Goal: Information Seeking & Learning: Learn about a topic

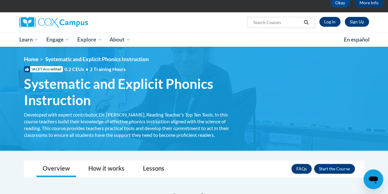
scroll to position [31, 0]
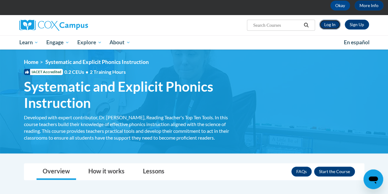
click at [328, 20] on link "Log In" at bounding box center [329, 25] width 21 height 10
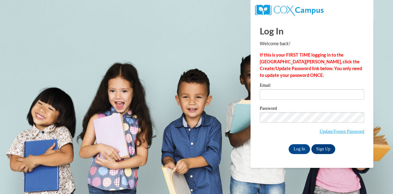
click at [287, 99] on div "Email" at bounding box center [312, 93] width 104 height 21
click at [281, 93] on input "Email" at bounding box center [312, 94] width 104 height 10
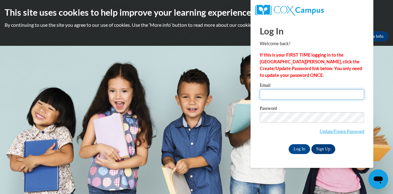
type input "cjhearley1@my.waketech.edu"
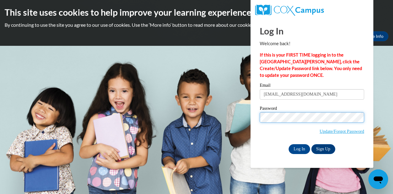
click at [288, 144] on input "Log In" at bounding box center [298, 149] width 21 height 10
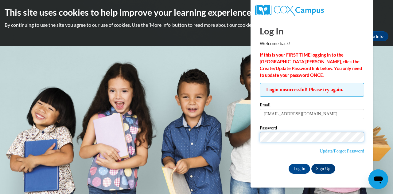
click at [288, 164] on input "Log In" at bounding box center [298, 169] width 21 height 10
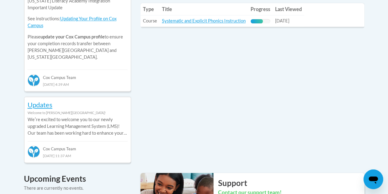
scroll to position [312, 0]
click at [220, 22] on link "Systematic and Explicit Phonics Instruction" at bounding box center [204, 20] width 84 height 5
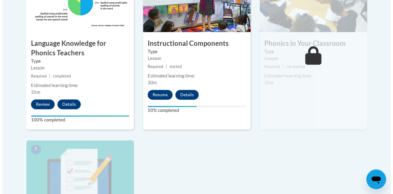
scroll to position [412, 0]
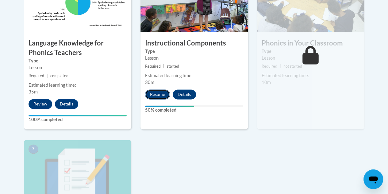
click at [160, 95] on button "Resume" at bounding box center [157, 94] width 25 height 10
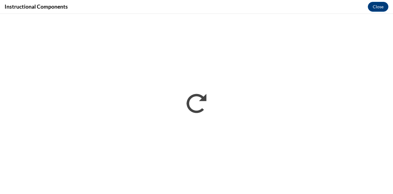
scroll to position [0, 0]
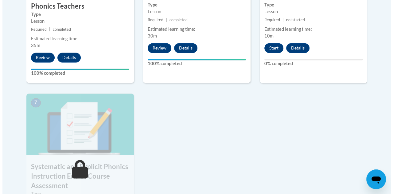
scroll to position [456, 0]
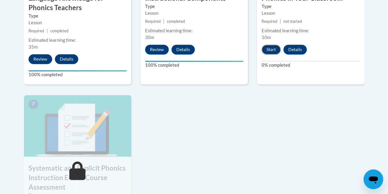
click at [269, 49] on button "Start" at bounding box center [271, 50] width 19 height 10
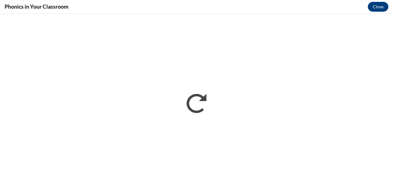
scroll to position [0, 0]
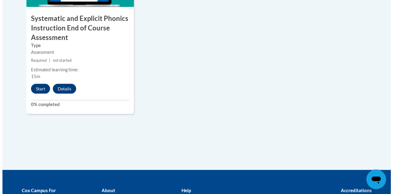
scroll to position [607, 0]
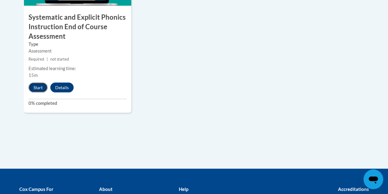
click at [33, 89] on button "Start" at bounding box center [38, 88] width 19 height 10
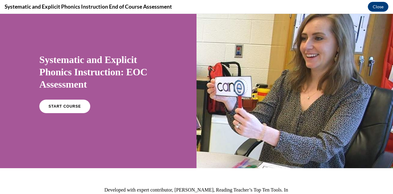
scroll to position [0, 0]
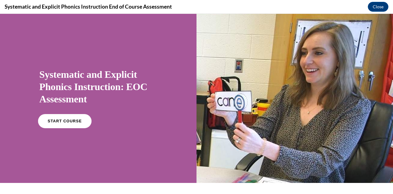
click at [77, 116] on link "START COURSE" at bounding box center [64, 121] width 53 height 14
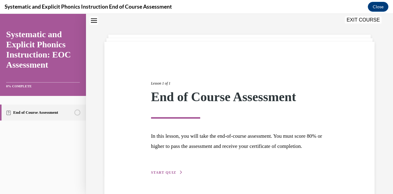
scroll to position [47, 0]
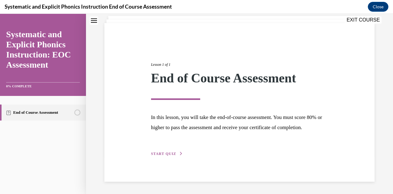
click at [175, 156] on button "START QUIZ" at bounding box center [167, 154] width 32 height 6
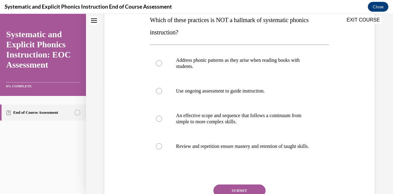
scroll to position [103, 0]
click at [166, 60] on div at bounding box center [239, 63] width 179 height 31
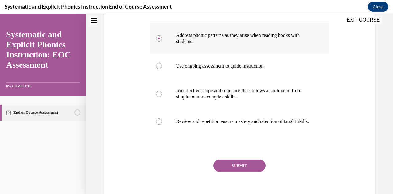
scroll to position [133, 0]
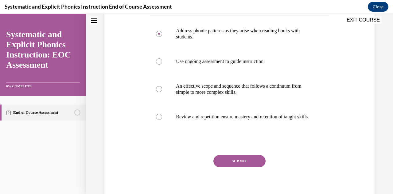
click at [231, 167] on button "SUBMIT" at bounding box center [239, 161] width 52 height 12
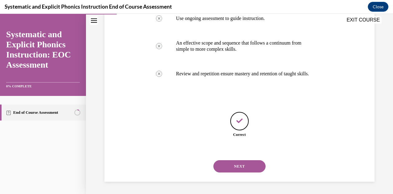
click at [223, 169] on button "NEXT" at bounding box center [239, 166] width 52 height 12
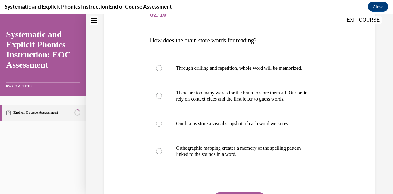
scroll to position [84, 0]
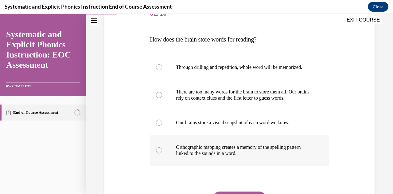
click at [157, 146] on div at bounding box center [239, 150] width 179 height 31
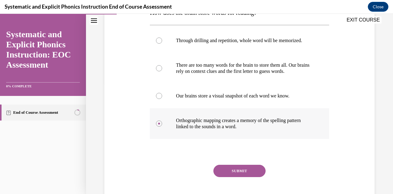
scroll to position [125, 0]
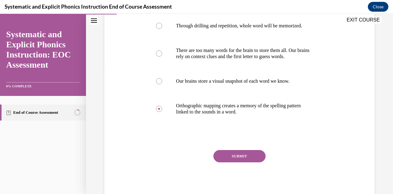
click at [227, 156] on button "SUBMIT" at bounding box center [239, 156] width 52 height 12
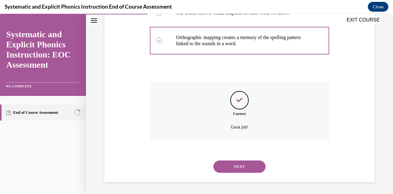
click at [231, 166] on button "NEXT" at bounding box center [239, 166] width 52 height 12
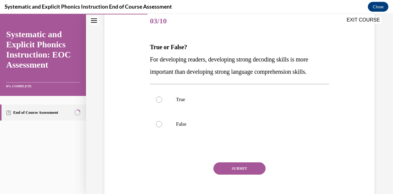
scroll to position [77, 0]
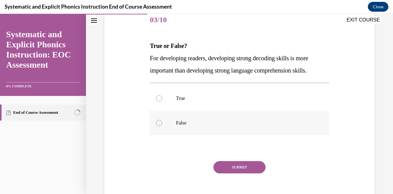
click at [158, 123] on div at bounding box center [159, 123] width 6 height 6
click at [234, 166] on button "SUBMIT" at bounding box center [239, 167] width 52 height 12
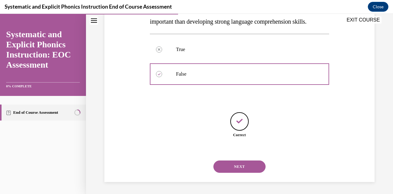
click at [223, 169] on button "NEXT" at bounding box center [239, 166] width 52 height 12
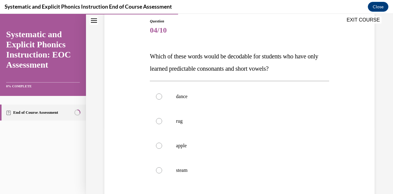
scroll to position [70, 0]
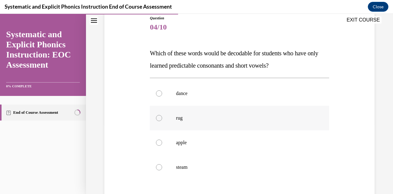
click at [154, 120] on div at bounding box center [239, 118] width 179 height 25
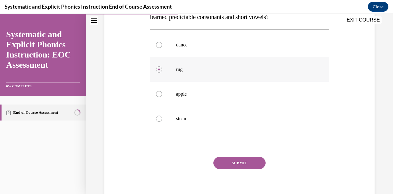
scroll to position [125, 0]
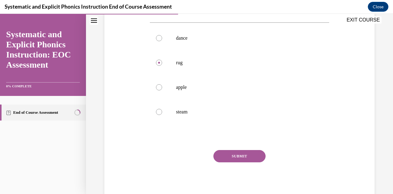
click at [225, 159] on button "SUBMIT" at bounding box center [239, 156] width 52 height 12
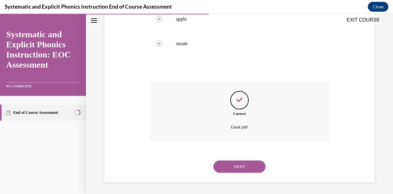
click at [224, 171] on button "NEXT" at bounding box center [239, 166] width 52 height 12
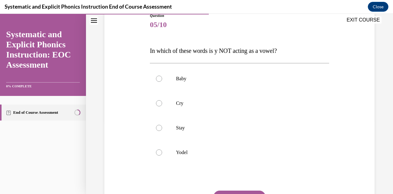
scroll to position [75, 0]
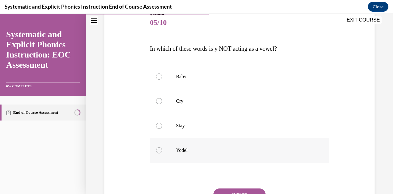
click at [155, 153] on div at bounding box center [239, 150] width 179 height 25
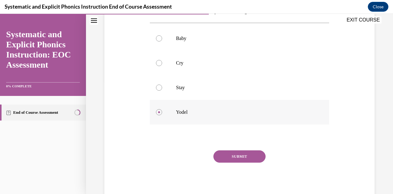
scroll to position [113, 0]
click at [225, 158] on button "SUBMIT" at bounding box center [239, 156] width 52 height 12
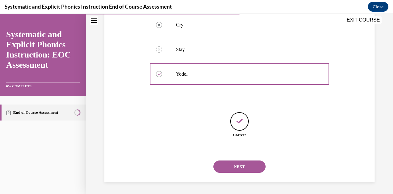
click at [225, 168] on button "NEXT" at bounding box center [239, 166] width 52 height 12
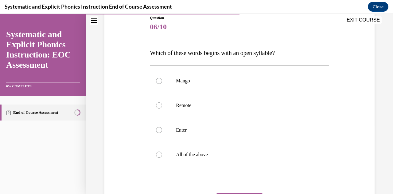
scroll to position [72, 0]
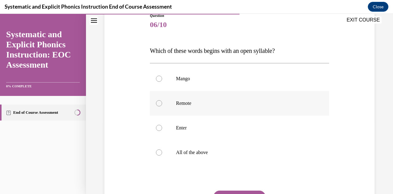
click at [157, 102] on div at bounding box center [159, 103] width 6 height 6
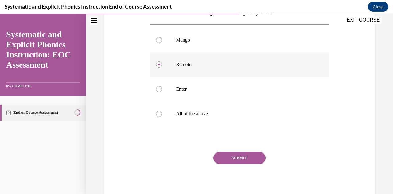
scroll to position [112, 0]
click at [230, 158] on button "SUBMIT" at bounding box center [239, 156] width 52 height 12
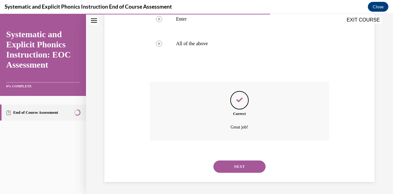
click at [233, 170] on button "NEXT" at bounding box center [239, 166] width 52 height 12
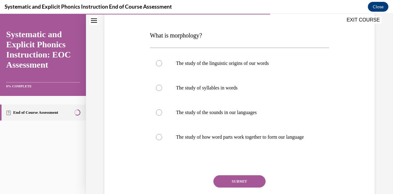
scroll to position [89, 0]
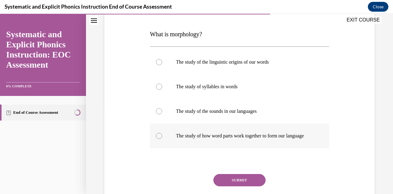
click at [161, 148] on div at bounding box center [239, 135] width 179 height 25
click at [219, 186] on button "SUBMIT" at bounding box center [239, 180] width 52 height 12
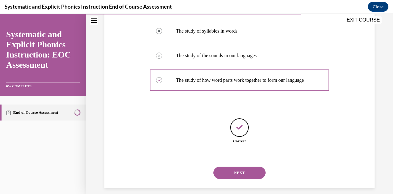
click at [222, 179] on button "NEXT" at bounding box center [239, 172] width 52 height 12
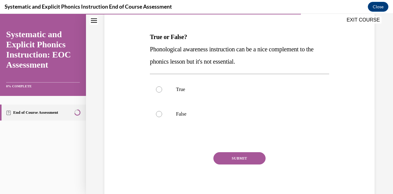
scroll to position [88, 0]
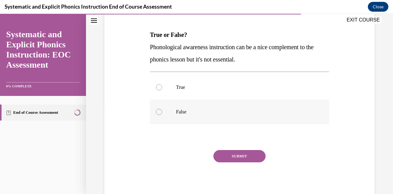
click at [157, 108] on div at bounding box center [239, 111] width 179 height 25
click at [235, 155] on button "SUBMIT" at bounding box center [239, 156] width 52 height 12
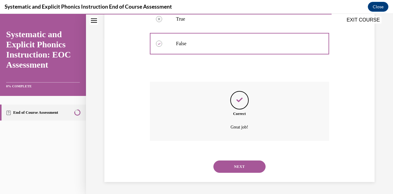
click at [237, 170] on button "NEXT" at bounding box center [239, 166] width 52 height 12
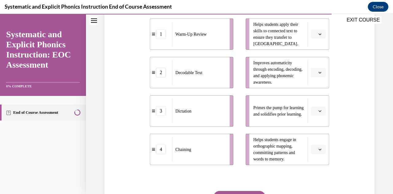
scroll to position [144, 0]
click at [313, 112] on button "button" at bounding box center [318, 110] width 15 height 9
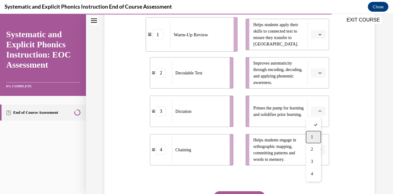
click at [312, 137] on span "1" at bounding box center [312, 136] width 2 height 5
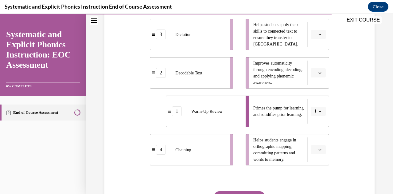
click at [318, 33] on icon "button" at bounding box center [319, 34] width 3 height 3
click at [313, 75] on span "2" at bounding box center [312, 72] width 2 height 5
click at [316, 76] on button "button" at bounding box center [318, 72] width 15 height 9
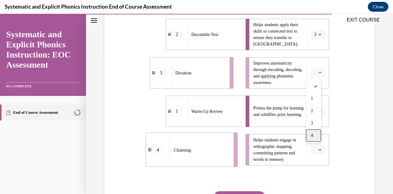
click at [313, 135] on span "4" at bounding box center [312, 135] width 2 height 5
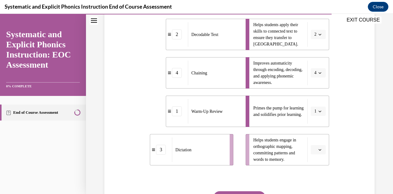
click at [314, 151] on button "button" at bounding box center [318, 149] width 15 height 9
click at [312, 127] on div "3" at bounding box center [313, 123] width 15 height 12
click at [327, 185] on div "Question 09/10 Match these instructional components from an effective phonics l…" at bounding box center [239, 82] width 273 height 319
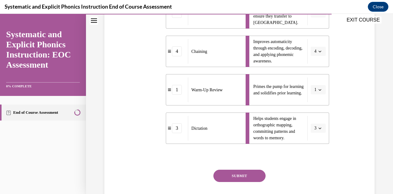
scroll to position [167, 0]
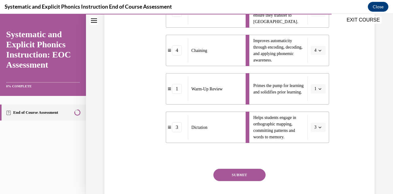
click at [244, 175] on button "SUBMIT" at bounding box center [239, 174] width 52 height 12
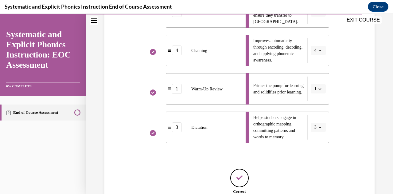
scroll to position [223, 0]
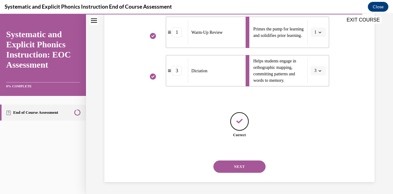
click at [240, 168] on button "NEXT" at bounding box center [239, 166] width 52 height 12
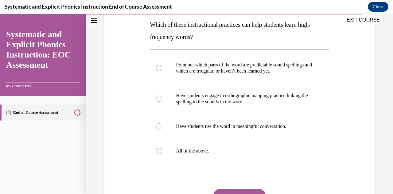
scroll to position [99, 0]
click at [198, 154] on div at bounding box center [239, 150] width 179 height 25
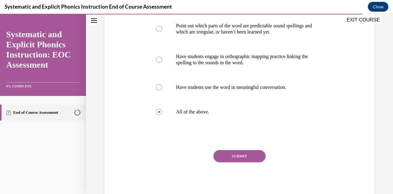
click at [229, 154] on button "SUBMIT" at bounding box center [239, 156] width 52 height 12
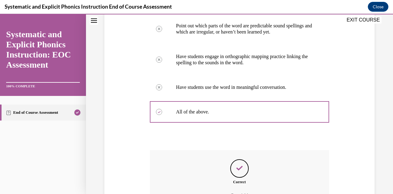
scroll to position [206, 0]
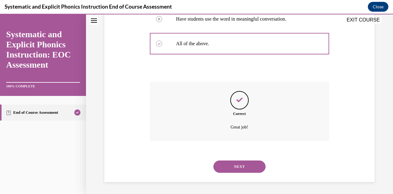
click at [229, 165] on button "NEXT" at bounding box center [239, 166] width 52 height 12
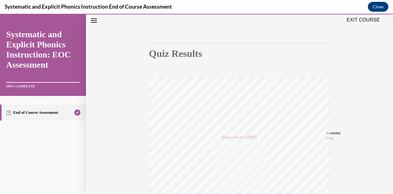
scroll to position [0, 0]
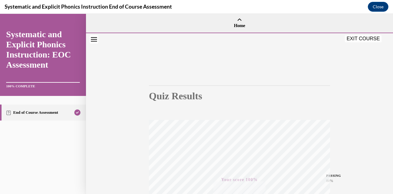
click at [360, 39] on button "EXIT COURSE" at bounding box center [363, 38] width 37 height 7
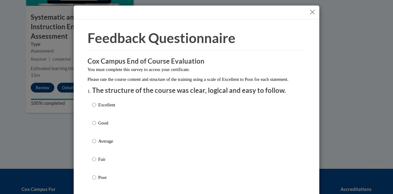
click at [101, 108] on p "Excellent" at bounding box center [106, 104] width 17 height 7
click at [96, 108] on input "Excellent" at bounding box center [94, 104] width 4 height 7
radio input "true"
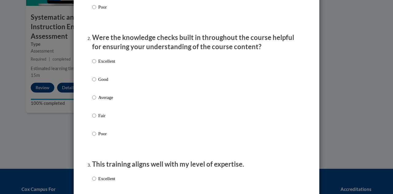
scroll to position [176, 0]
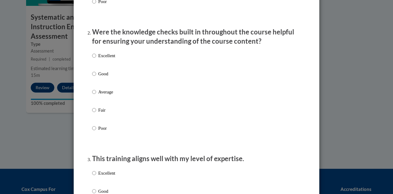
click at [98, 59] on p "Excellent" at bounding box center [106, 55] width 17 height 7
click at [96, 59] on input "Excellent" at bounding box center [94, 55] width 4 height 7
radio input "true"
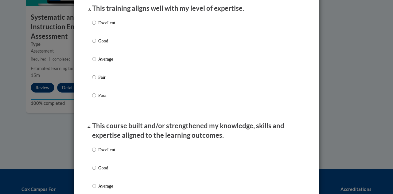
scroll to position [332, 0]
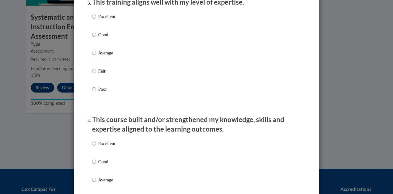
click at [93, 48] on label "Good" at bounding box center [103, 39] width 23 height 17
click at [93, 38] on input "Good" at bounding box center [94, 34] width 4 height 7
radio input "true"
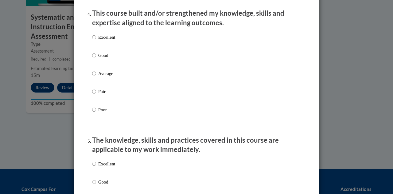
scroll to position [443, 0]
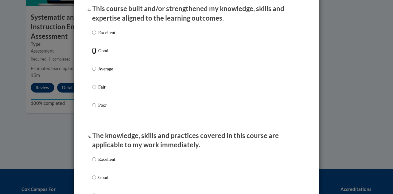
click at [93, 54] on input "Good" at bounding box center [94, 50] width 4 height 7
radio input "true"
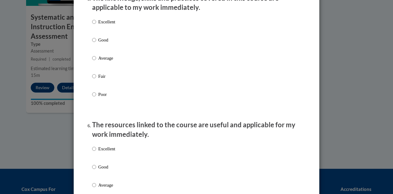
scroll to position [599, 0]
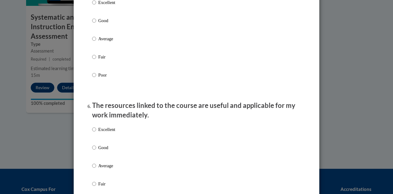
click at [104, 6] on p "Excellent" at bounding box center [106, 2] width 17 height 7
click at [96, 6] on input "Excellent" at bounding box center [94, 2] width 4 height 7
radio input "true"
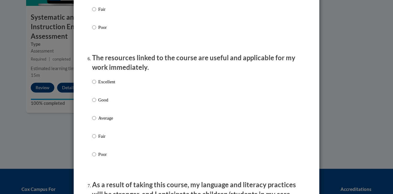
scroll to position [648, 0]
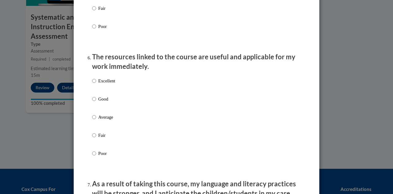
click at [98, 84] on p "Excellent" at bounding box center [106, 80] width 17 height 7
click at [96, 84] on input "Excellent" at bounding box center [94, 80] width 4 height 7
radio input "true"
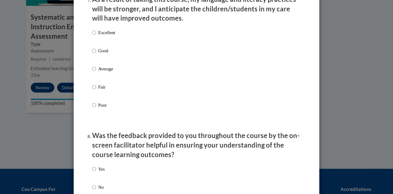
scroll to position [850, 0]
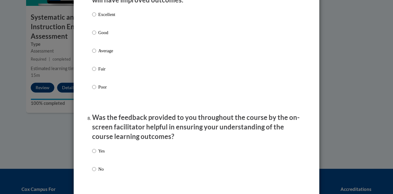
click at [107, 18] on p "Excellent" at bounding box center [106, 14] width 17 height 7
click at [96, 18] on input "Excellent" at bounding box center [94, 14] width 4 height 7
radio input "true"
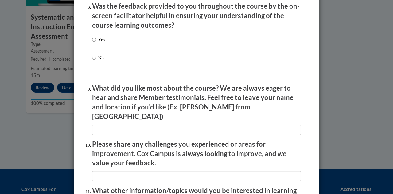
scroll to position [963, 0]
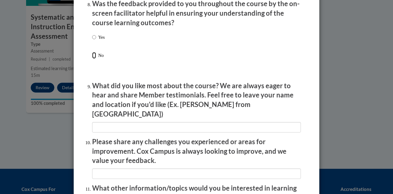
click at [92, 59] on input "No" at bounding box center [94, 55] width 4 height 7
radio input "true"
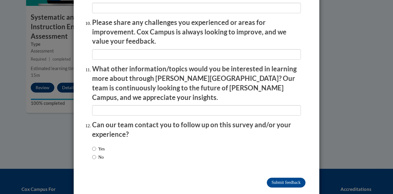
click at [94, 153] on label "No" at bounding box center [98, 156] width 12 height 7
click at [94, 153] on input "No" at bounding box center [94, 156] width 4 height 7
radio input "true"
click at [273, 177] on input "Submit feedback" at bounding box center [286, 182] width 39 height 10
